Goal: Information Seeking & Learning: Learn about a topic

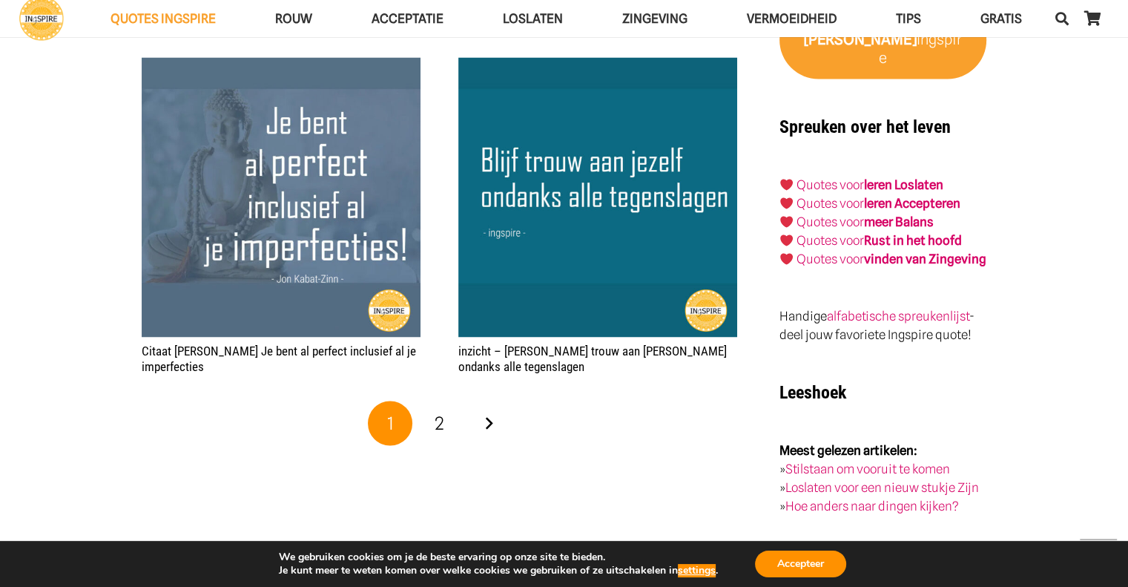
scroll to position [2522, 0]
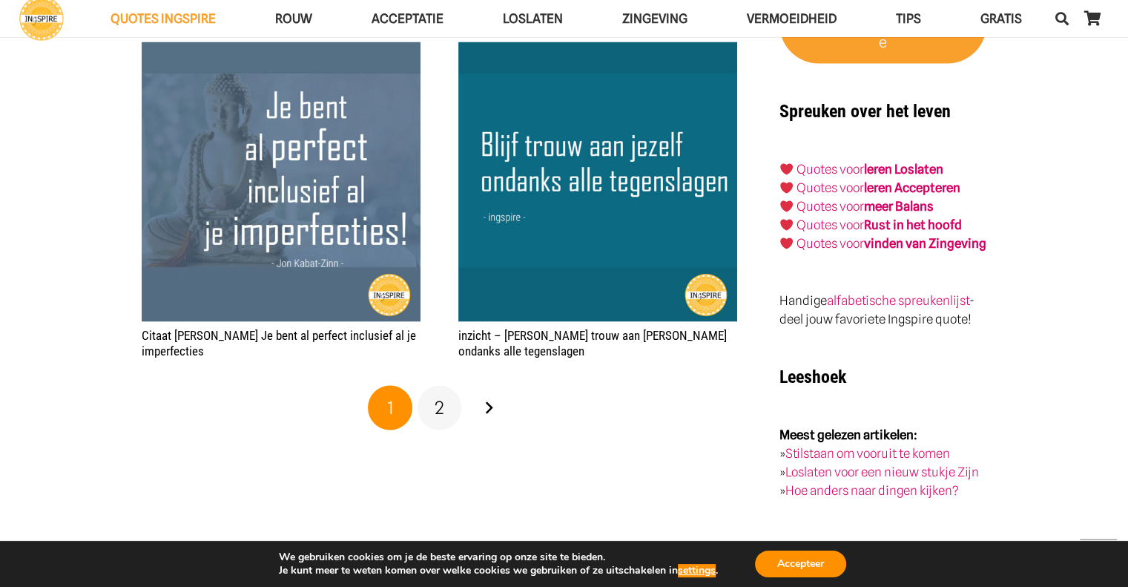
click at [444, 403] on link "2" at bounding box center [440, 407] width 45 height 45
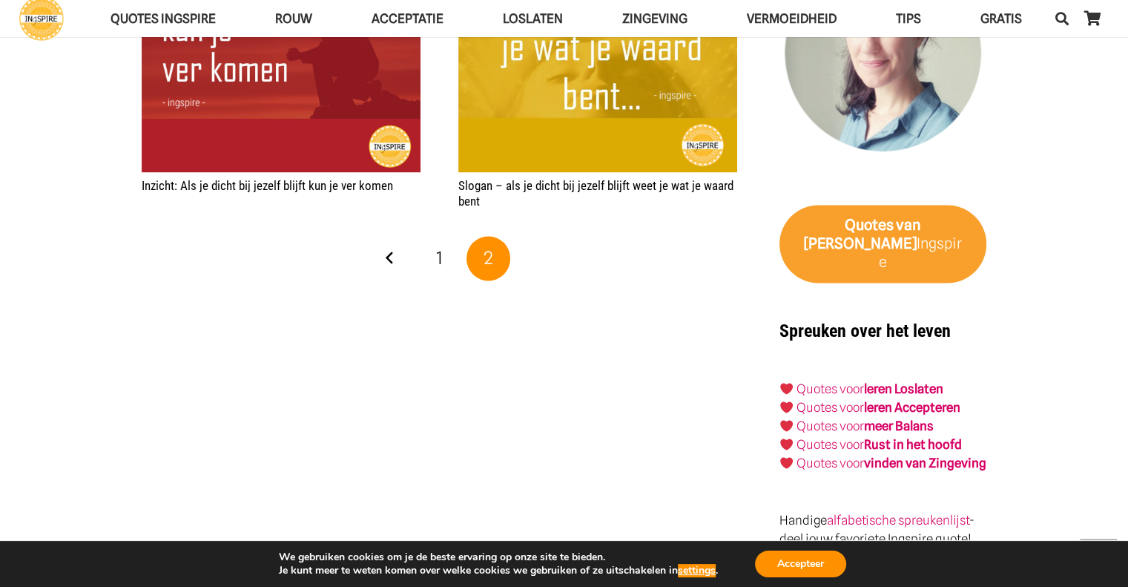
scroll to position [2300, 0]
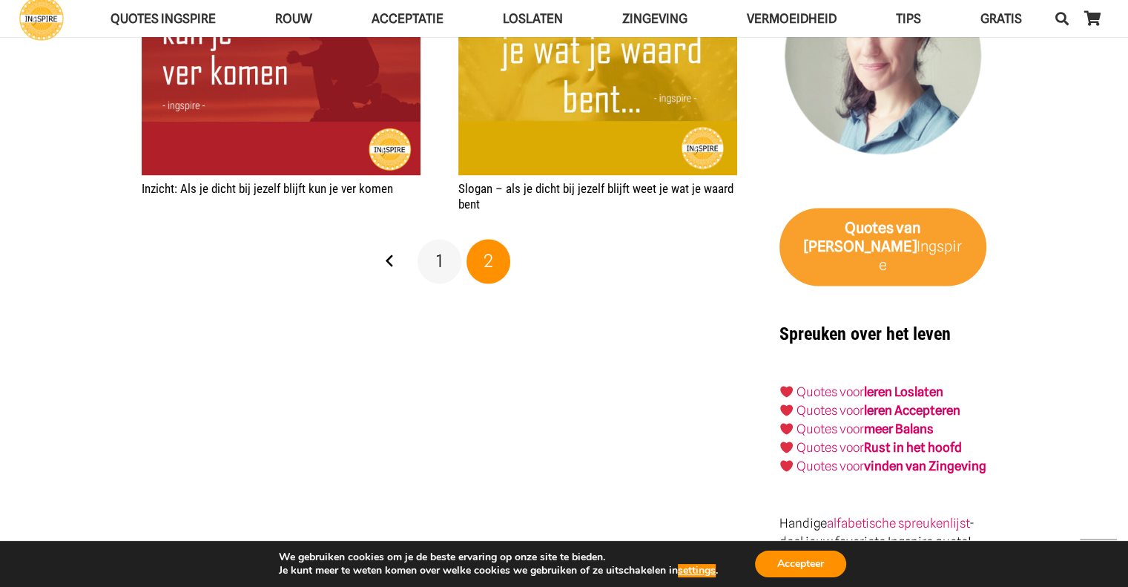
click at [436, 268] on span "1" at bounding box center [439, 261] width 7 height 22
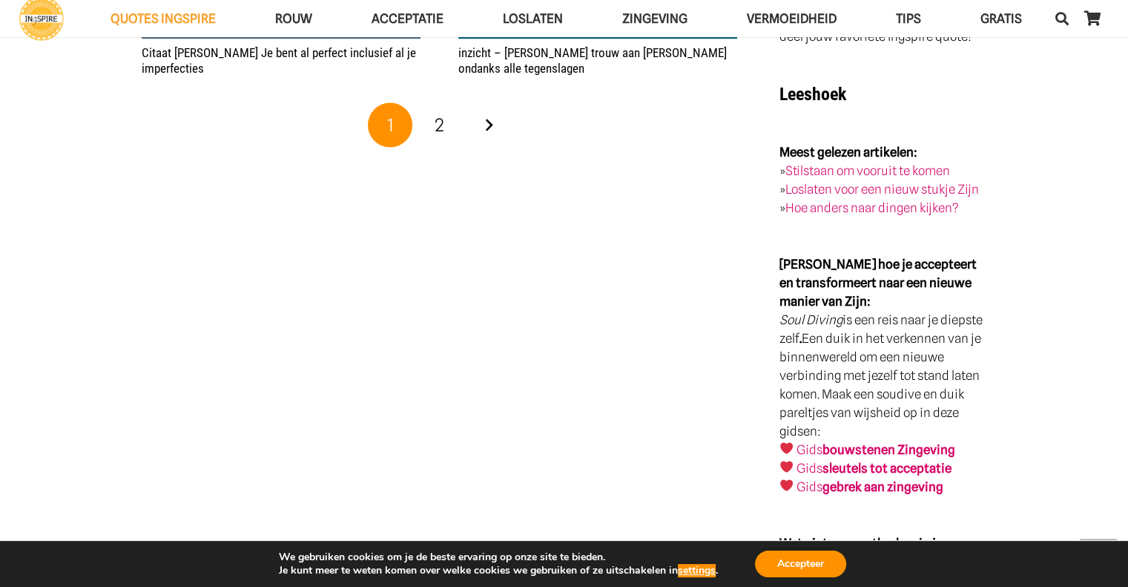
scroll to position [2745, 0]
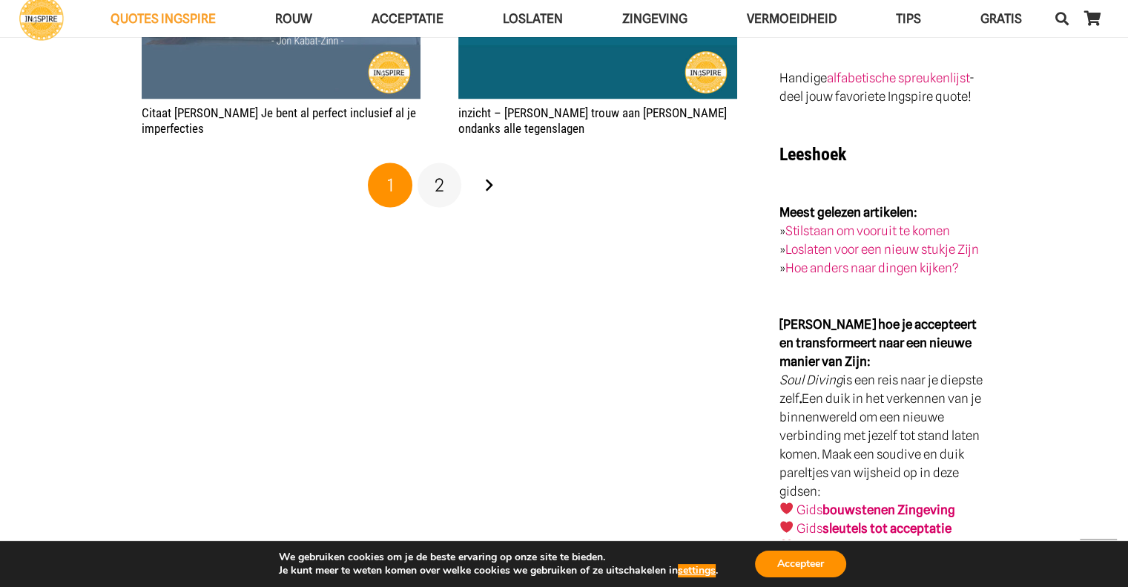
click at [439, 195] on span "2" at bounding box center [440, 185] width 10 height 22
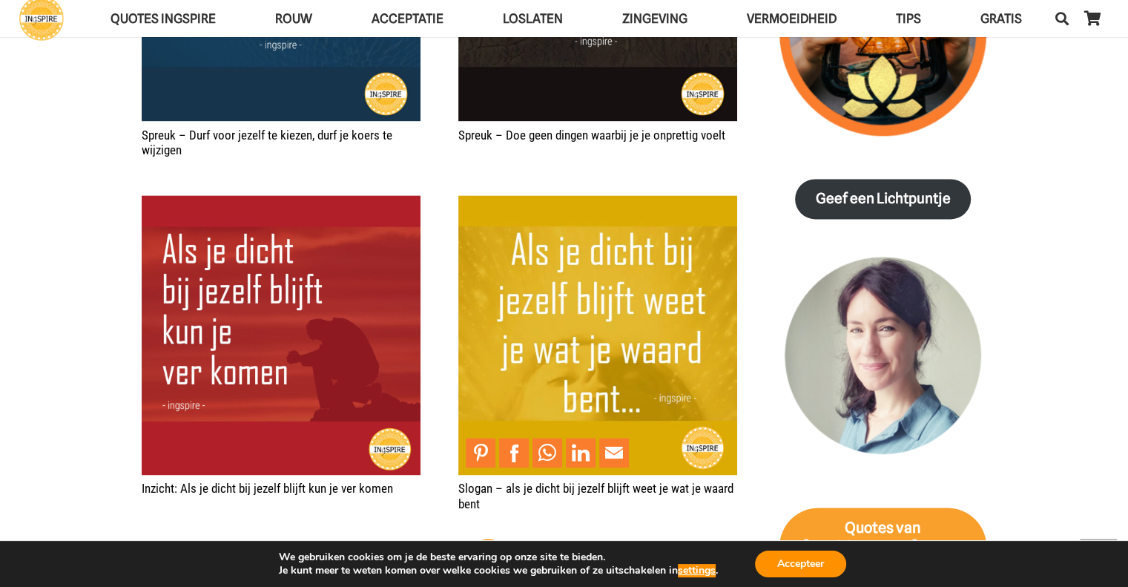
scroll to position [2151, 0]
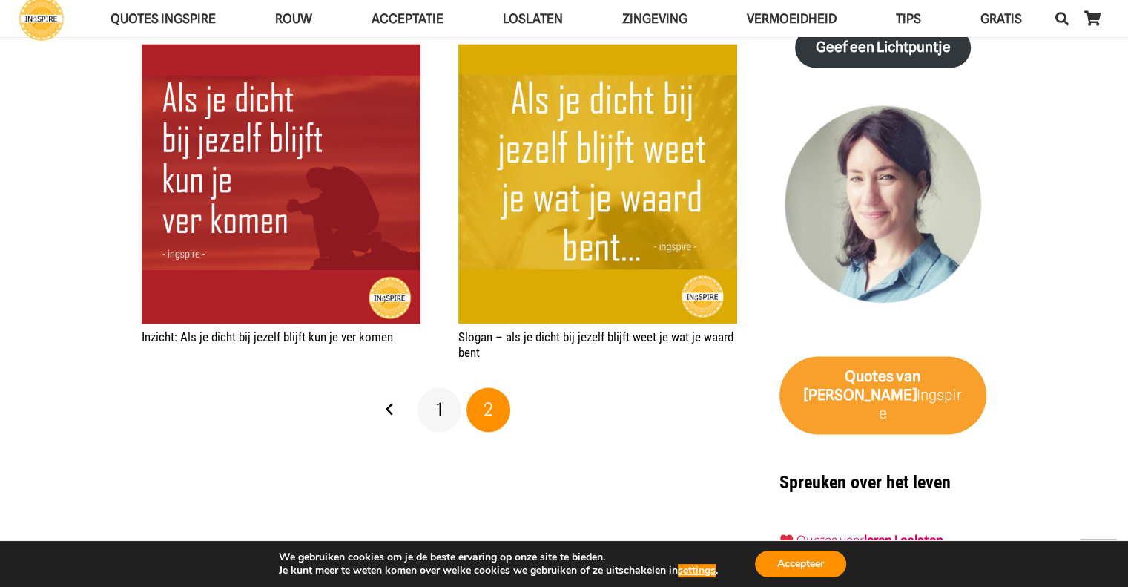
click at [438, 407] on span "1" at bounding box center [439, 409] width 7 height 22
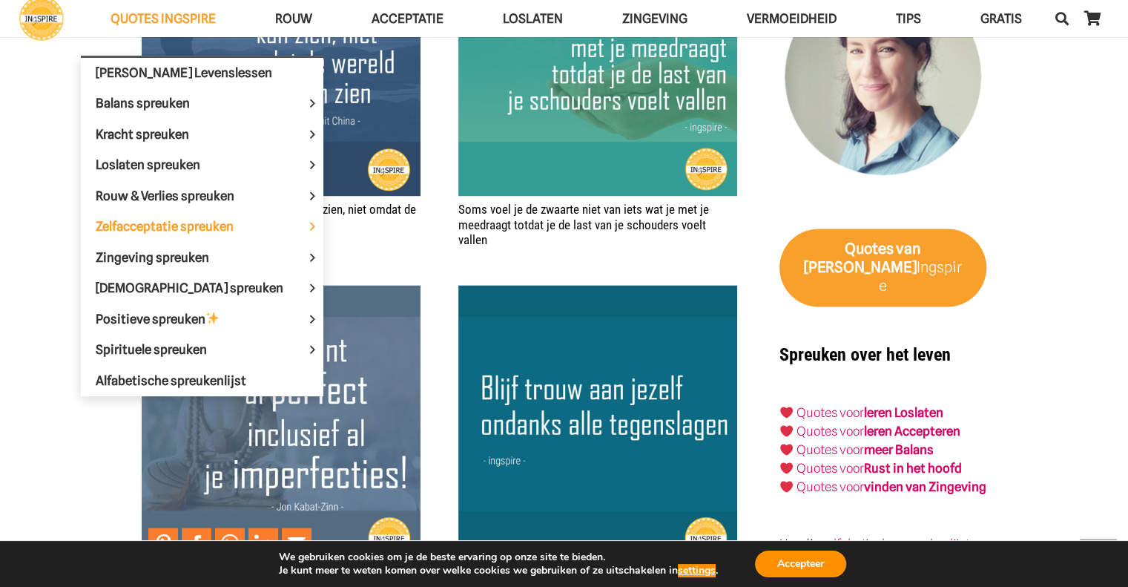
scroll to position [2226, 0]
